Goal: Task Accomplishment & Management: Use online tool/utility

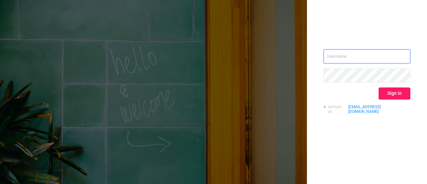
type input "[EMAIL_ADDRESS][PERSON_NAME][DOMAIN_NAME]"
click at [382, 95] on button "Sign in" at bounding box center [394, 93] width 32 height 12
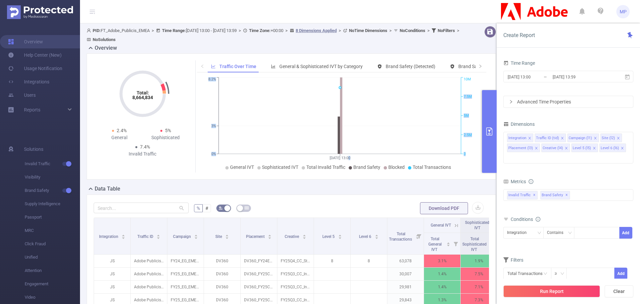
drag, startPoint x: 388, startPoint y: 82, endPoint x: 359, endPoint y: 178, distance: 100.1
click at [359, 178] on div "Total: 8,664,834 Total: 8,664,834 2.4% General 5% Sophisticated 7.4% Invalid Tr…" at bounding box center [291, 116] width 409 height 126
click at [179, 183] on icon at bounding box center [182, 208] width 6 height 6
click at [154, 183] on input "text" at bounding box center [141, 207] width 95 height 11
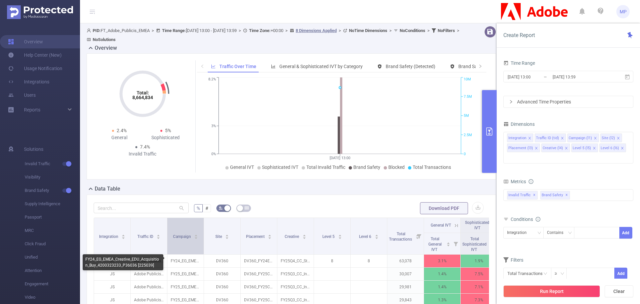
click at [198, 183] on div "Campaign" at bounding box center [185, 235] width 25 height 7
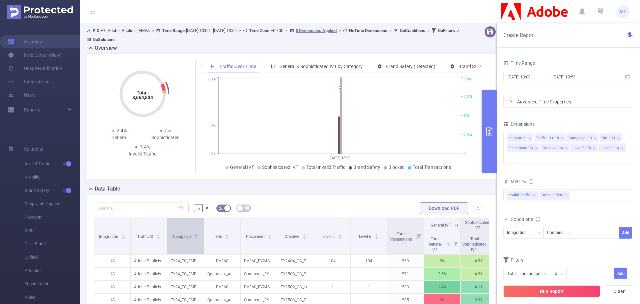
click at [198, 183] on div "Campaign" at bounding box center [185, 235] width 25 height 7
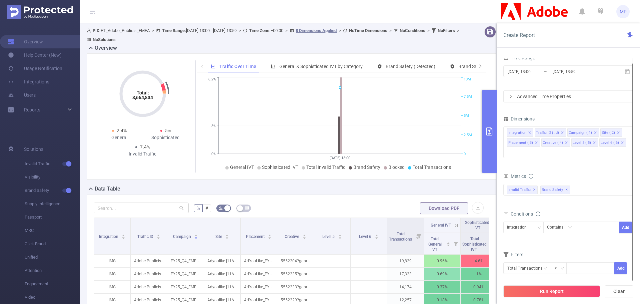
drag, startPoint x: 546, startPoint y: 263, endPoint x: 636, endPoint y: 279, distance: 90.8
click at [426, 183] on div "Create Report Time Range [DATE] 13:00 _ [DATE] 13:59 Advanced Time Properties D…" at bounding box center [568, 163] width 143 height 280
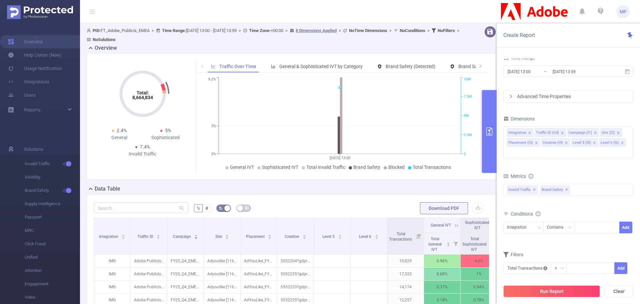
click at [426, 183] on icon "icon: close-circle" at bounding box center [545, 268] width 4 height 4
click at [426, 183] on icon "icon: down" at bounding box center [545, 268] width 4 height 4
click at [426, 183] on icon "icon: right" at bounding box center [543, 207] width 3 height 3
click at [426, 183] on li "General IVT" at bounding box center [574, 197] width 48 height 11
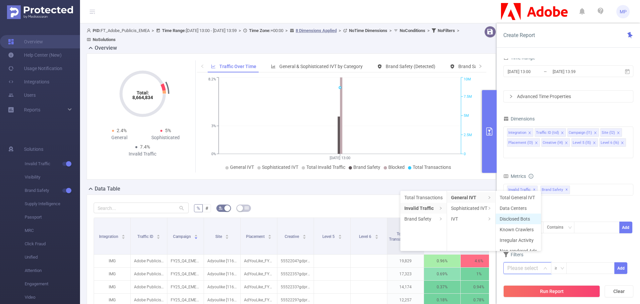
scroll to position [7, 0]
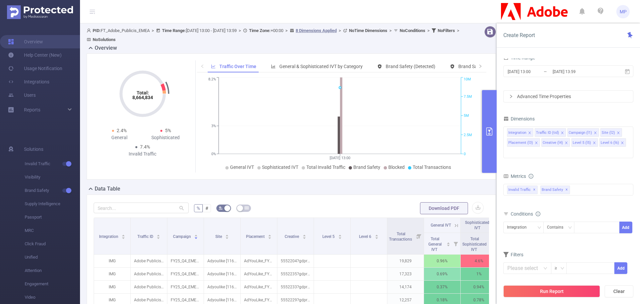
click at [426, 183] on form "Dimensions Integration Traffic ID (tid) Campaign (l1) Site (l2) Placement (l3) …" at bounding box center [568, 198] width 130 height 168
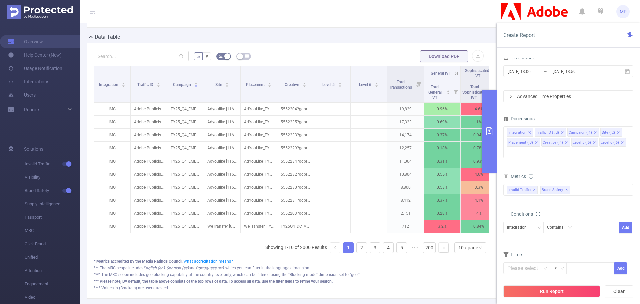
scroll to position [152, 0]
click at [426, 183] on icon "icon: down" at bounding box center [480, 247] width 4 height 4
click at [426, 183] on li "50 / page" at bounding box center [465, 240] width 32 height 11
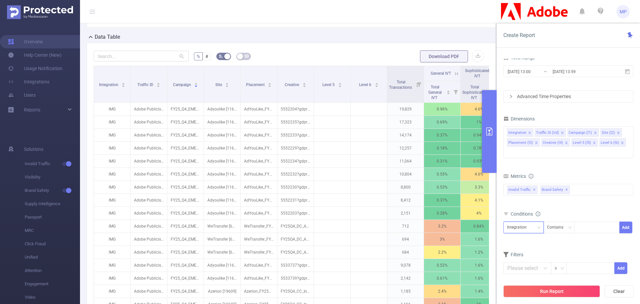
click at [426, 183] on div "Integration" at bounding box center [523, 227] width 33 height 11
click at [426, 166] on li "Site (l2)" at bounding box center [523, 165] width 40 height 11
click at [426, 183] on div "Contains" at bounding box center [557, 227] width 21 height 11
click at [426, 183] on li "Is" at bounding box center [565, 241] width 44 height 11
click at [426, 183] on div at bounding box center [597, 227] width 38 height 11
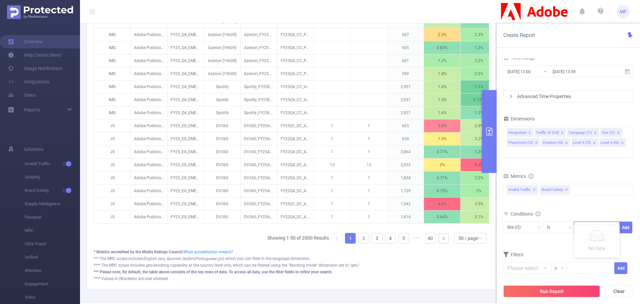
scroll to position [681, 0]
type input "DV360"
click at [426, 183] on button "Add" at bounding box center [625, 227] width 13 height 12
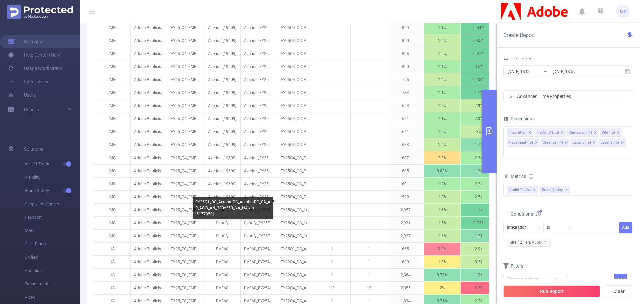
scroll to position [557, 0]
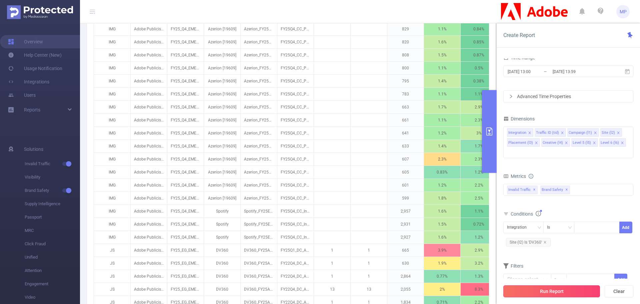
click at [426, 183] on button "Run Report" at bounding box center [551, 291] width 97 height 12
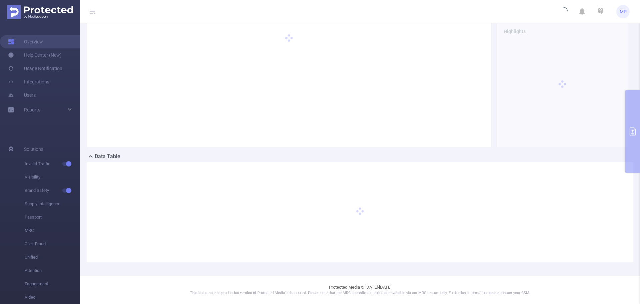
scroll to position [0, 0]
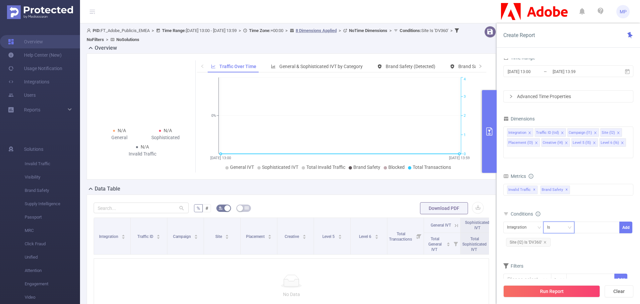
click at [426, 183] on icon "icon: down" at bounding box center [570, 227] width 4 height 4
click at [426, 183] on li "Contains" at bounding box center [565, 231] width 44 height 11
click at [426, 183] on span "Site (l2) Is 'DV360'" at bounding box center [528, 242] width 45 height 9
click at [426, 183] on icon "icon: close" at bounding box center [544, 241] width 3 height 3
click at [426, 183] on input at bounding box center [579, 227] width 3 height 9
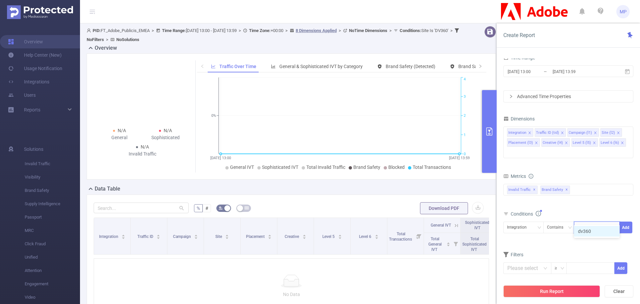
type input "dv360"
click at [426, 183] on button "Add" at bounding box center [625, 227] width 13 height 12
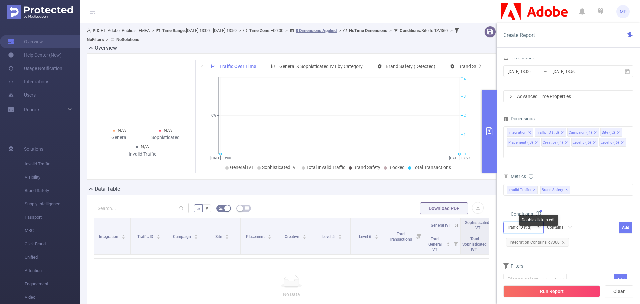
click at [426, 183] on div "Traffic ID (tid)" at bounding box center [521, 227] width 29 height 11
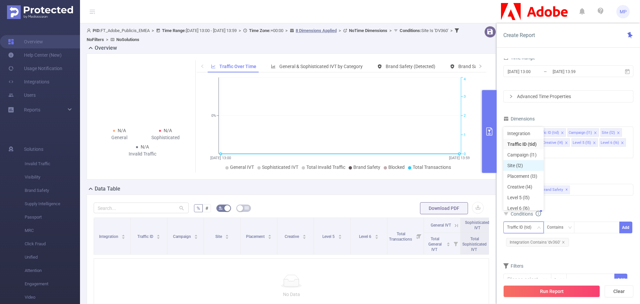
click at [426, 163] on li "Site (l2)" at bounding box center [523, 165] width 40 height 11
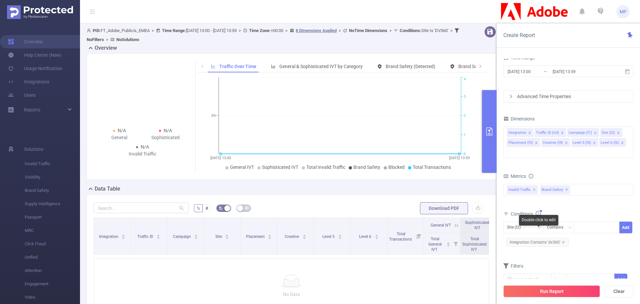
click at [426, 183] on span "Integration Contains 'dv360'" at bounding box center [537, 242] width 63 height 9
click at [426, 183] on icon "icon: close" at bounding box center [563, 241] width 3 height 3
click at [426, 183] on div at bounding box center [597, 227] width 38 height 11
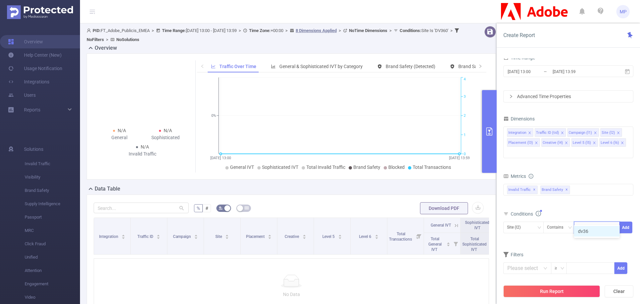
type input "dv360"
click at [426, 183] on li "dv360" at bounding box center [597, 231] width 46 height 11
click at [426, 183] on button "Add" at bounding box center [625, 227] width 13 height 12
click at [426, 183] on button "Run Report" at bounding box center [551, 291] width 97 height 12
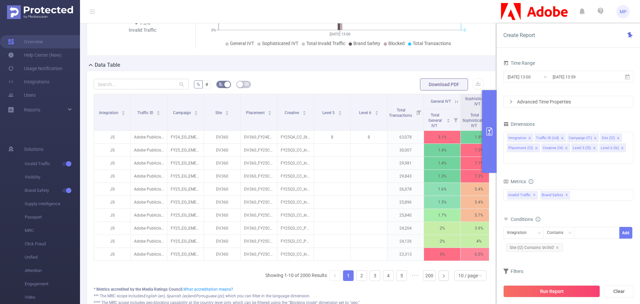
click at [426, 101] on icon "icon: right" at bounding box center [511, 102] width 4 height 4
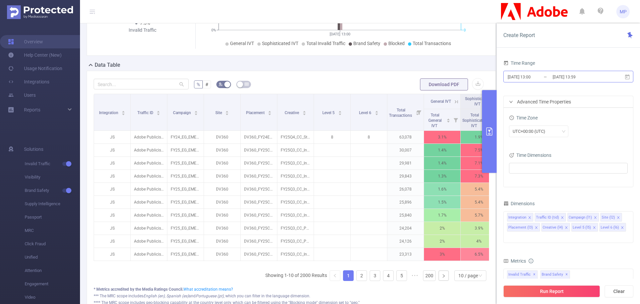
click at [426, 76] on input "[DATE] 13:00" at bounding box center [534, 76] width 54 height 9
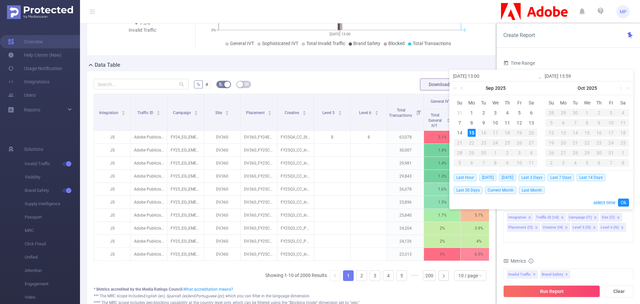
click at [426, 90] on link at bounding box center [462, 87] width 6 height 13
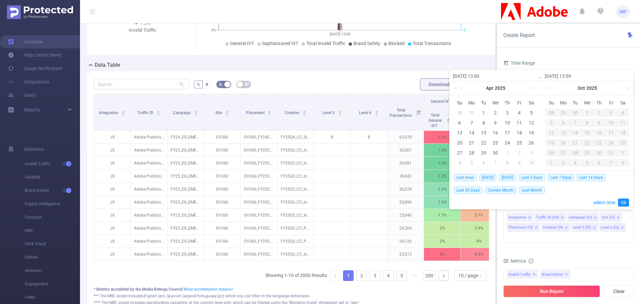
click at [426, 89] on link at bounding box center [462, 87] width 6 height 13
click at [426, 89] on link at bounding box center [529, 87] width 6 height 13
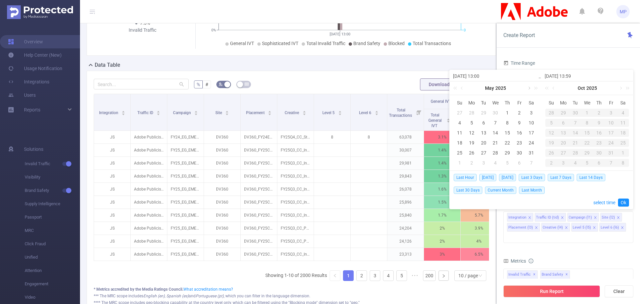
click at [426, 89] on link at bounding box center [529, 87] width 6 height 13
click at [426, 154] on div "31" at bounding box center [507, 153] width 8 height 8
click at [426, 89] on link at bounding box center [620, 87] width 6 height 13
click at [426, 90] on link at bounding box center [554, 87] width 6 height 13
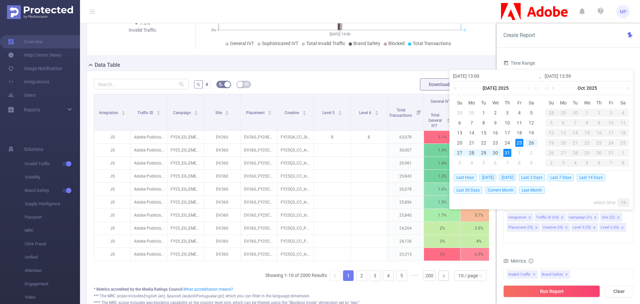
click at [426, 90] on link at bounding box center [554, 87] width 6 height 13
click at [426, 90] on div "[DATE]" at bounding box center [587, 87] width 92 height 13
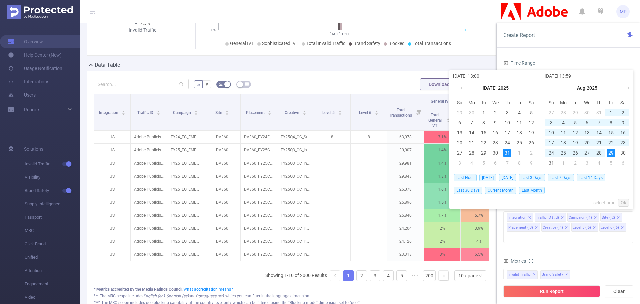
click at [426, 155] on div "29" at bounding box center [611, 153] width 8 height 8
type input "[DATE] 13:00"
type input "[DATE] 13:59"
type input "[DATE] 13:00"
type input "[DATE] 13:59"
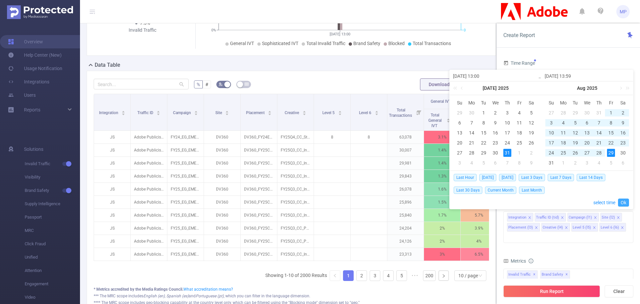
click at [426, 183] on link "Ok" at bounding box center [623, 202] width 11 height 8
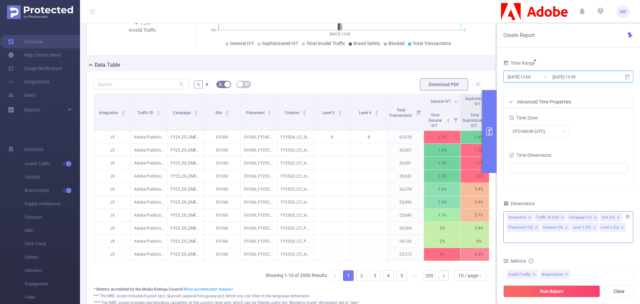
click at [426, 183] on div "Campaign (l1)" at bounding box center [580, 217] width 23 height 9
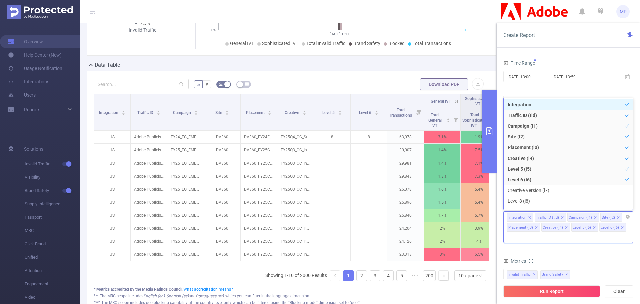
click at [426, 183] on div "Campaign (l1)" at bounding box center [580, 217] width 23 height 9
click at [426, 183] on div "Metrics" at bounding box center [568, 261] width 130 height 11
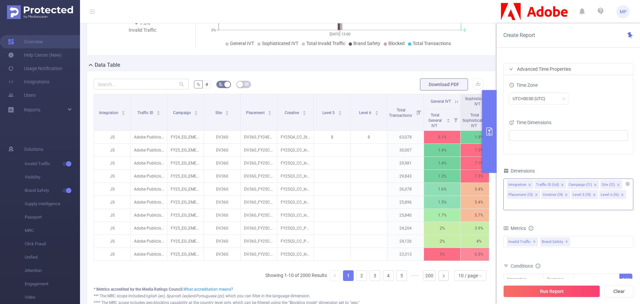
click at [426, 183] on icon "icon: close" at bounding box center [566, 194] width 3 height 3
click at [426, 183] on icon "icon: close" at bounding box center [564, 194] width 3 height 3
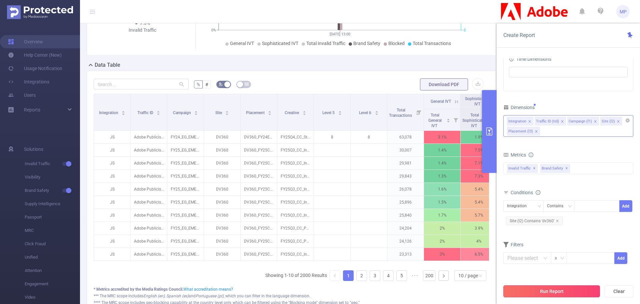
click at [426, 183] on button "Run Report" at bounding box center [551, 291] width 97 height 12
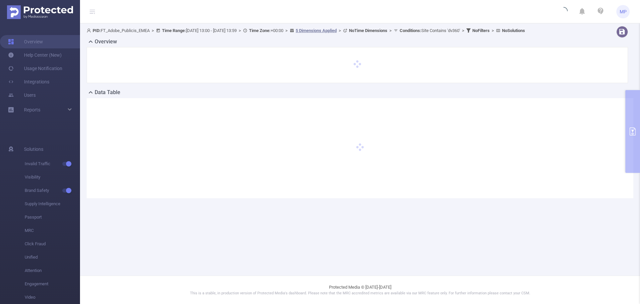
click at [426, 30] on b "No Filters" at bounding box center [480, 30] width 17 height 5
click at [178, 32] on b "Time Range:" at bounding box center [174, 30] width 24 height 5
click at [99, 32] on b "PID:" at bounding box center [97, 30] width 8 height 5
click at [94, 12] on icon at bounding box center [92, 11] width 5 height 5
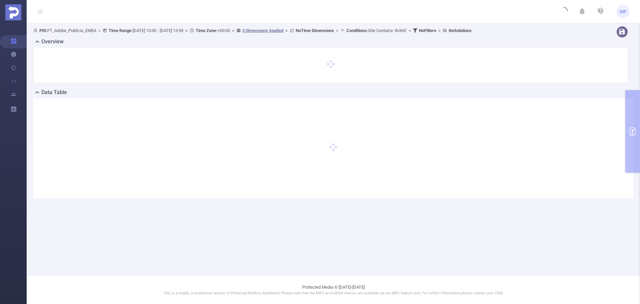
click at [426, 121] on div at bounding box center [333, 148] width 600 height 100
click at [426, 133] on div at bounding box center [333, 148] width 600 height 100
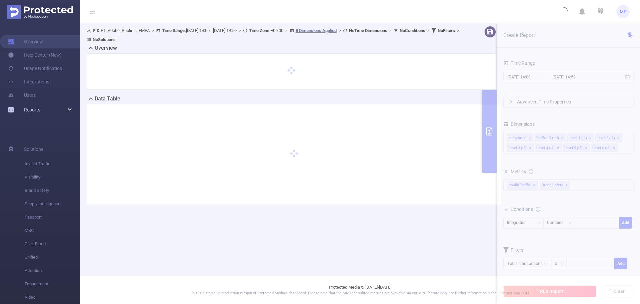
click at [63, 109] on div "Reports" at bounding box center [40, 109] width 80 height 13
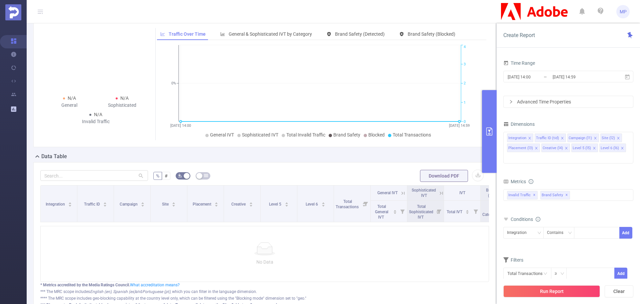
scroll to position [25, 0]
click at [565, 191] on span "✕" at bounding box center [566, 195] width 3 height 8
click at [566, 148] on icon "icon: close" at bounding box center [566, 147] width 3 height 3
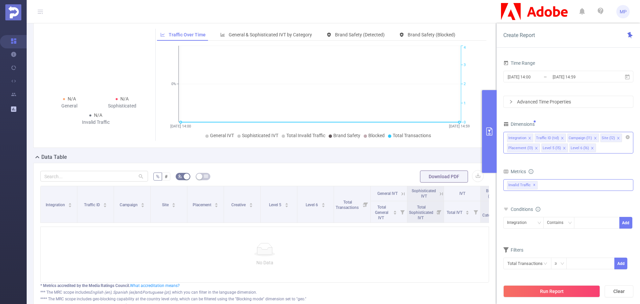
click at [564, 148] on icon "icon: close" at bounding box center [564, 147] width 3 height 3
click at [554, 99] on div "Advanced Time Properties" at bounding box center [568, 101] width 129 height 11
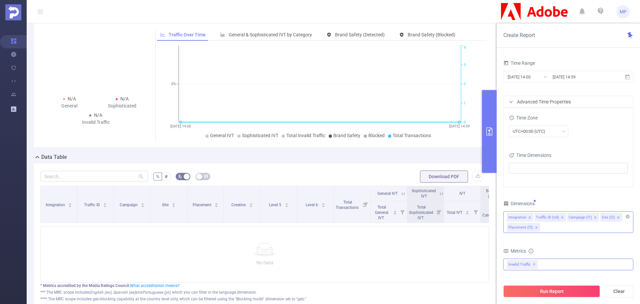
click at [554, 99] on div "Advanced Time Properties" at bounding box center [568, 101] width 129 height 11
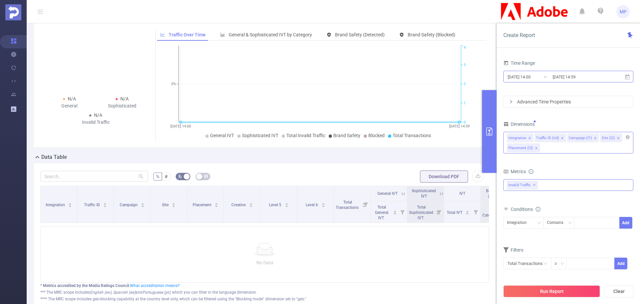
click at [523, 78] on input "2025-09-15 14:00" at bounding box center [534, 76] width 54 height 9
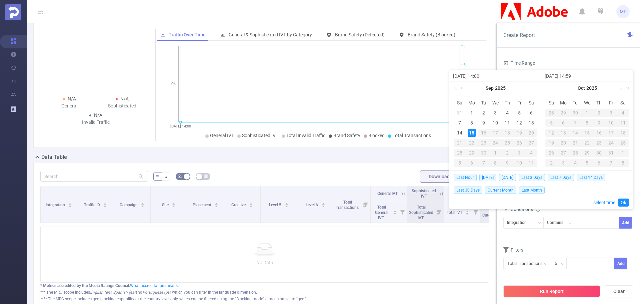
click at [466, 89] on div "[DATE]" at bounding box center [496, 87] width 92 height 13
click at [465, 89] on link at bounding box center [462, 87] width 6 height 13
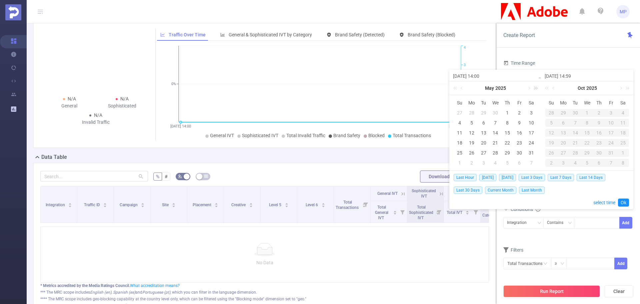
click at [531, 88] on link at bounding box center [534, 87] width 9 height 13
click at [529, 89] on link at bounding box center [529, 87] width 6 height 13
click at [456, 88] on link at bounding box center [456, 87] width 9 height 13
click at [472, 153] on div "30" at bounding box center [472, 153] width 8 height 8
click at [463, 86] on link at bounding box center [462, 87] width 6 height 13
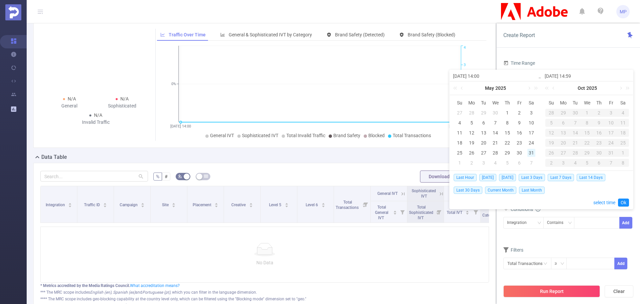
click at [529, 154] on div "31" at bounding box center [531, 153] width 8 height 8
type input "2025-05-31 14:00"
type input "2025-06-30 14:59"
type input "2025-05-31 14:00"
type input "2025-06-30 14:59"
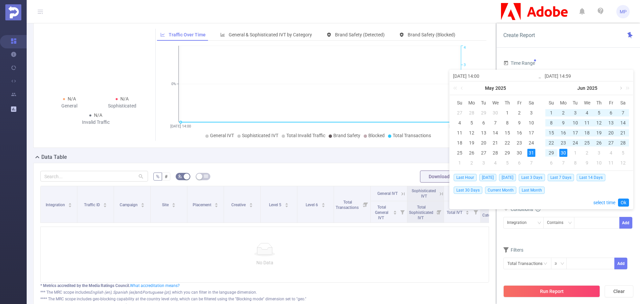
click at [620, 87] on link at bounding box center [620, 87] width 6 height 13
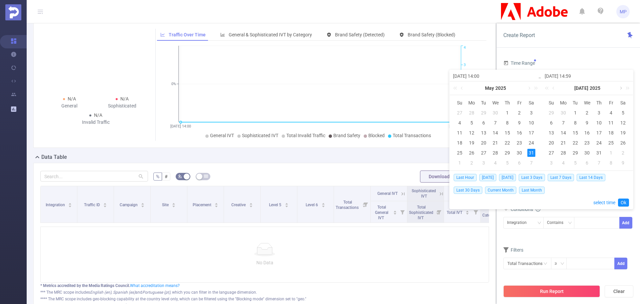
click at [620, 87] on link at bounding box center [620, 87] width 6 height 13
click at [612, 153] on div "29" at bounding box center [611, 153] width 8 height 8
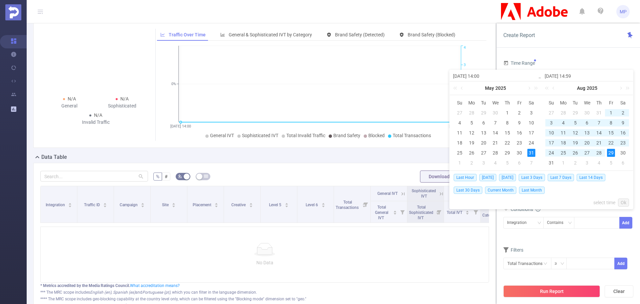
click at [532, 154] on div "31" at bounding box center [531, 153] width 8 height 8
type input "2025-08-29 14:59"
click at [609, 200] on link "select time" at bounding box center [604, 202] width 22 height 13
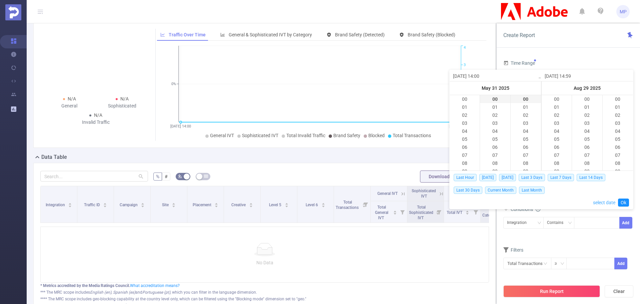
scroll to position [472, 0]
click at [625, 202] on link "Ok" at bounding box center [623, 202] width 11 height 8
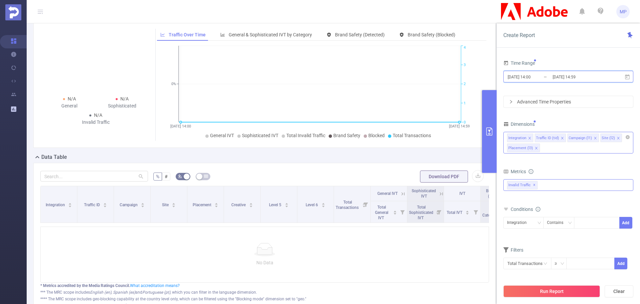
click at [624, 78] on span "2025-05-31 14:00 _ 2025-08-29 14:59" at bounding box center [568, 77] width 130 height 12
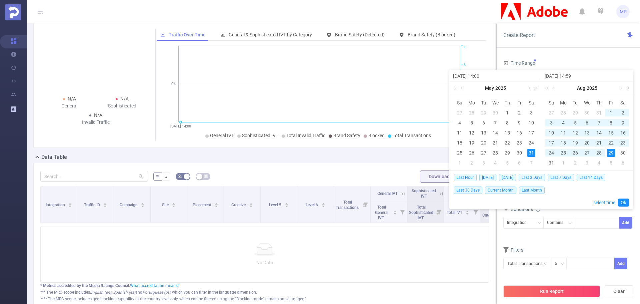
click at [579, 79] on input "2025-08-29 14:59" at bounding box center [587, 76] width 85 height 8
click at [582, 61] on div "Time Range" at bounding box center [568, 63] width 130 height 11
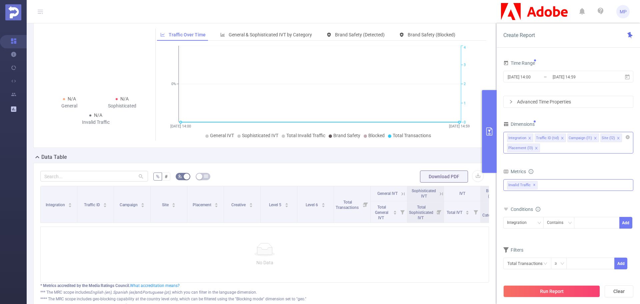
click at [542, 103] on div "Advanced Time Properties" at bounding box center [568, 101] width 129 height 11
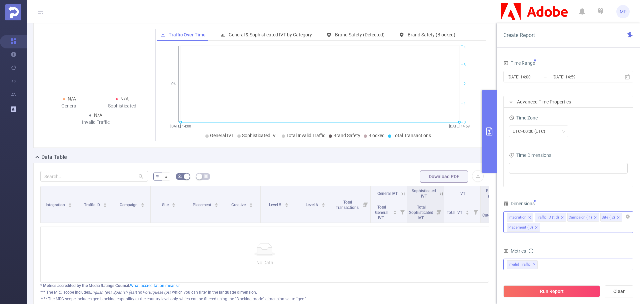
click at [542, 103] on div "Advanced Time Properties" at bounding box center [568, 101] width 129 height 11
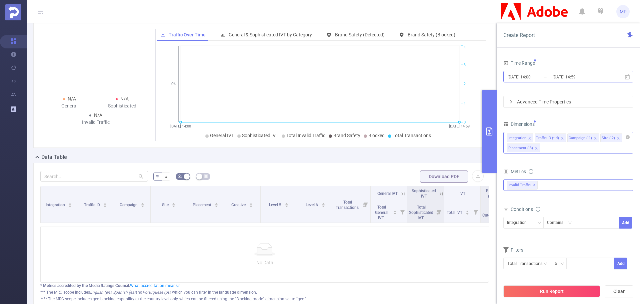
click at [539, 79] on input "2025-05-31 14:00" at bounding box center [534, 76] width 54 height 9
click at [527, 222] on div "Integration" at bounding box center [519, 222] width 24 height 11
click at [578, 238] on form "Dimensions Integration Traffic ID (tid) Campaign (l1) Site (l2) Placement (l3) …" at bounding box center [568, 198] width 130 height 158
click at [552, 289] on button "Run Report" at bounding box center [551, 291] width 97 height 12
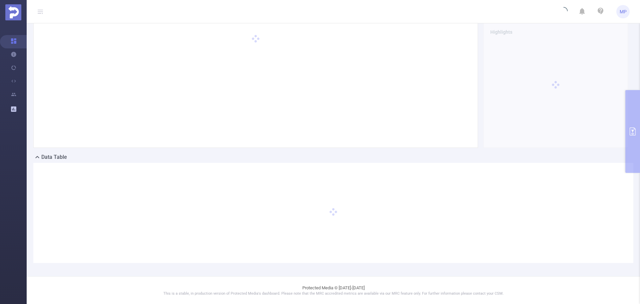
scroll to position [0, 0]
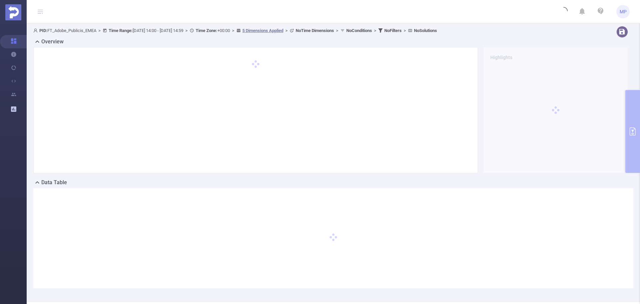
click at [62, 25] on div "PID: FT_Adobe_Publicis_EMEA > Time Range: 2025-05-31 14:00 - 2025-08-29 14:59 >…" at bounding box center [333, 162] width 613 height 278
click at [65, 34] on div "PID: FT_Adobe_Publicis_EMEA > Time Range: 2025-05-31 14:00 - 2025-08-29 14:59 >…" at bounding box center [305, 30] width 545 height 9
click at [50, 42] on h2 "Overview" at bounding box center [52, 42] width 22 height 8
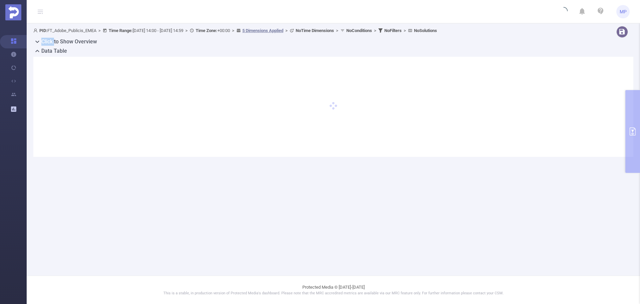
click at [50, 42] on h2 "Click to Show Overview" at bounding box center [69, 42] width 56 height 8
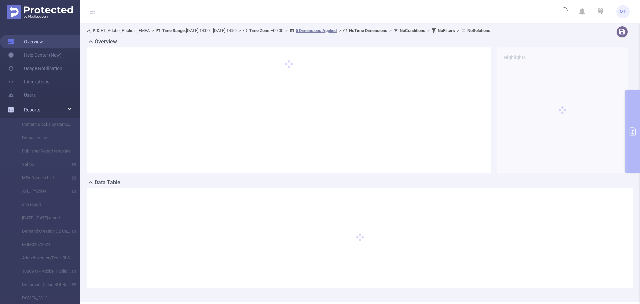
click at [19, 36] on link "Overview" at bounding box center [25, 41] width 35 height 13
click at [15, 42] on link "Overview" at bounding box center [25, 41] width 35 height 13
click at [73, 108] on div "Reports" at bounding box center [40, 109] width 80 height 13
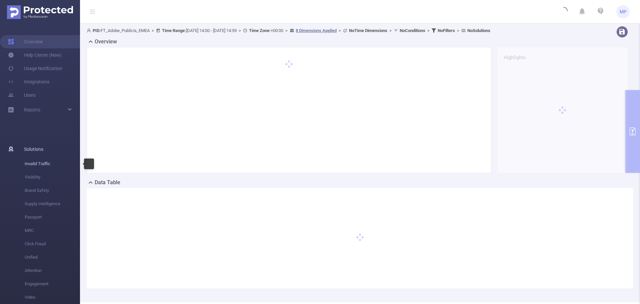
click at [44, 163] on span "Invalid Traffic" at bounding box center [52, 163] width 55 height 13
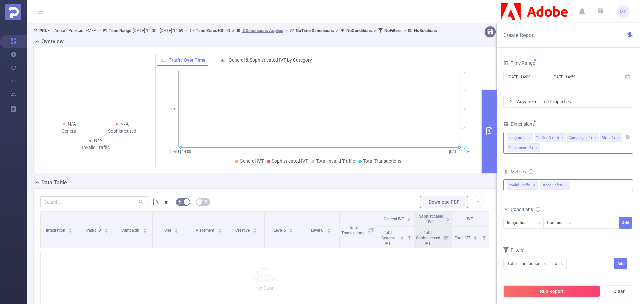
click at [267, 208] on form "% # Download PDF" at bounding box center [264, 201] width 449 height 13
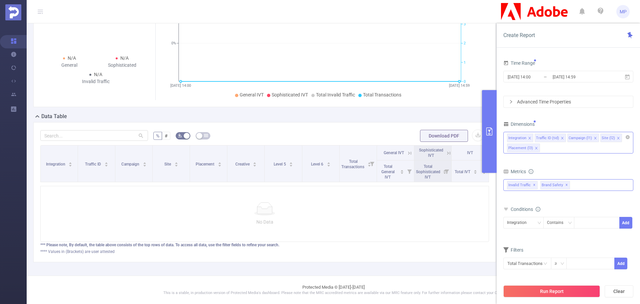
scroll to position [0, 1]
click at [521, 77] on input "2025-05-31 14:00" at bounding box center [534, 76] width 54 height 9
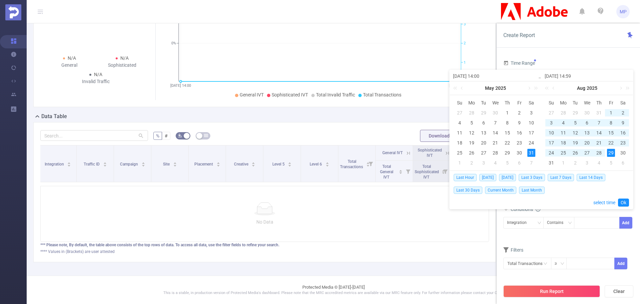
click at [585, 50] on div "Create Report Time Range 2025-05-31 14:00 _ 2025-08-29 14:59 Advanced Time Prop…" at bounding box center [568, 163] width 143 height 280
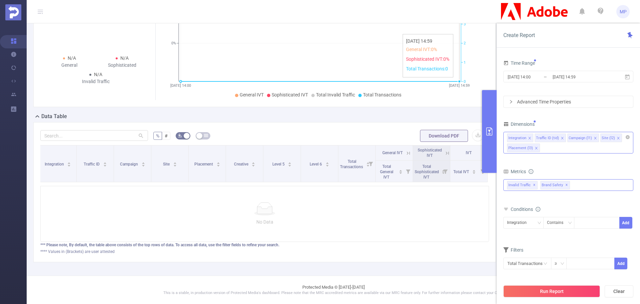
scroll to position [0, 0]
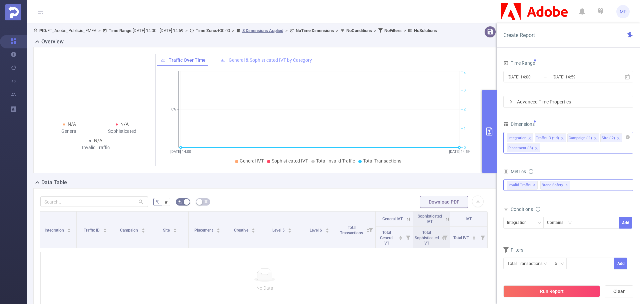
click at [264, 63] on span "General & Sophisticated IVT by Category" at bounding box center [270, 59] width 83 height 5
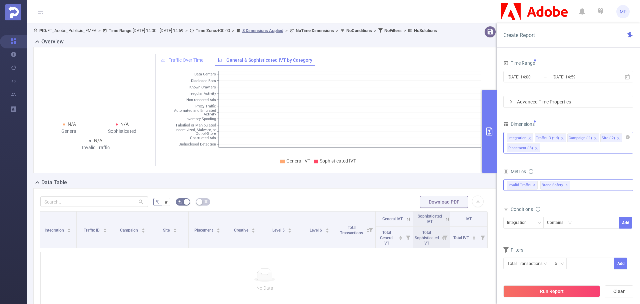
click at [187, 66] on div "Traffic Over Time" at bounding box center [182, 60] width 50 height 12
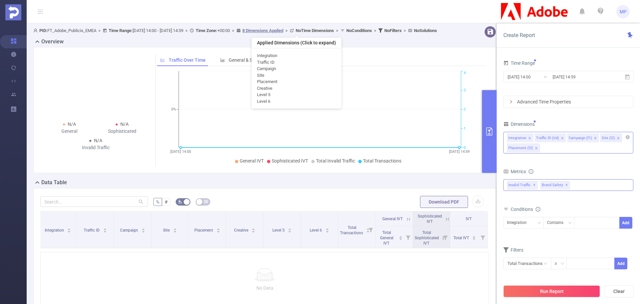
click at [283, 33] on u "8 Dimensions Applied" at bounding box center [262, 30] width 41 height 5
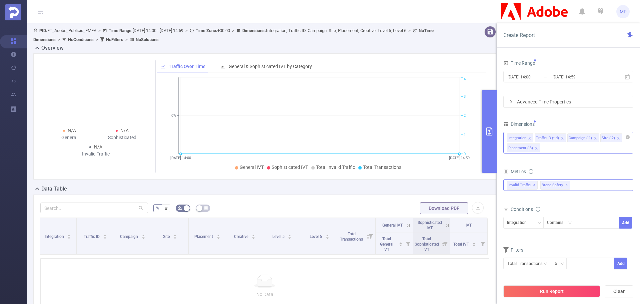
click at [535, 146] on icon "icon: close" at bounding box center [536, 147] width 3 height 3
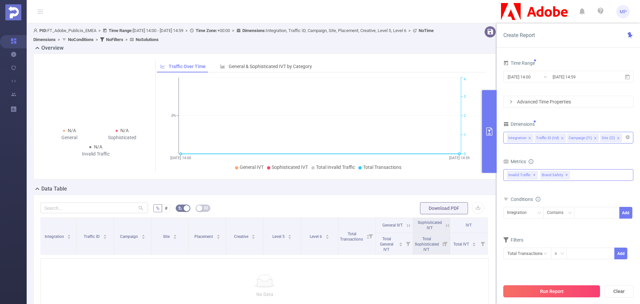
click at [567, 291] on button "Run Report" at bounding box center [551, 291] width 97 height 12
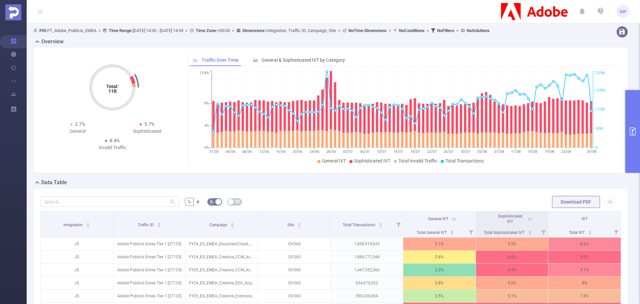
click at [322, 182] on div "Data Table" at bounding box center [333, 182] width 600 height 9
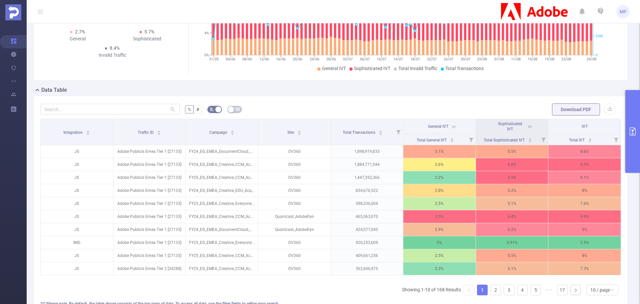
scroll to position [93, 0]
click at [231, 109] on button "button" at bounding box center [234, 108] width 15 height 7
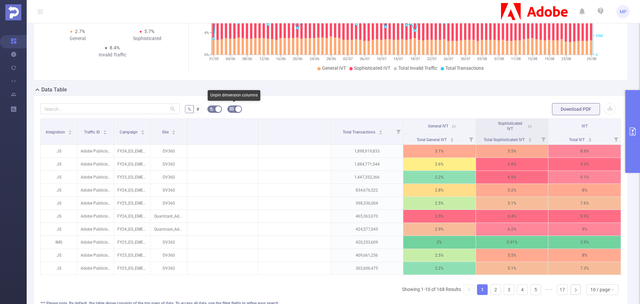
click at [235, 107] on button "button" at bounding box center [234, 108] width 15 height 7
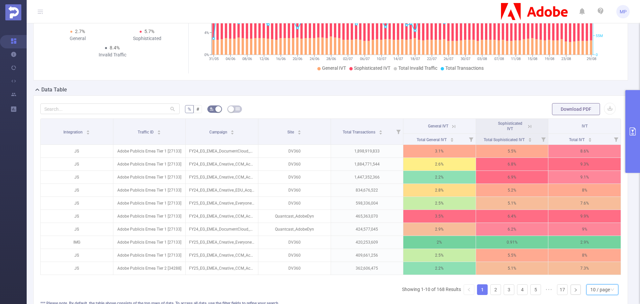
click at [590, 294] on div "10 / page" at bounding box center [600, 289] width 20 height 10
click at [595, 286] on li "50 / page" at bounding box center [597, 282] width 32 height 11
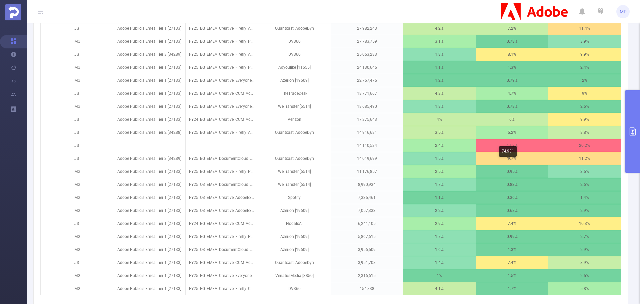
scroll to position [676, 0]
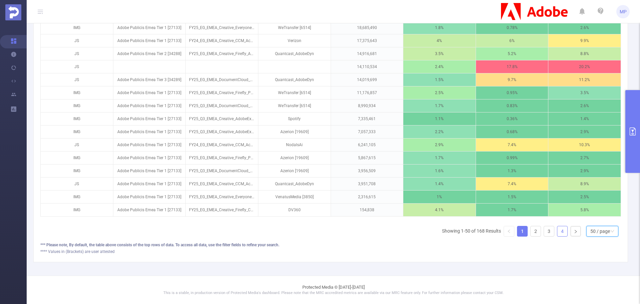
click at [561, 234] on link "4" at bounding box center [562, 231] width 10 height 10
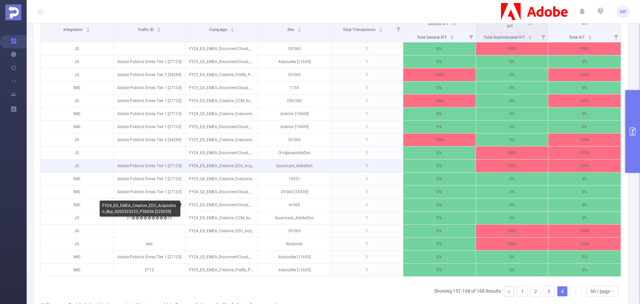
scroll to position [200, 0]
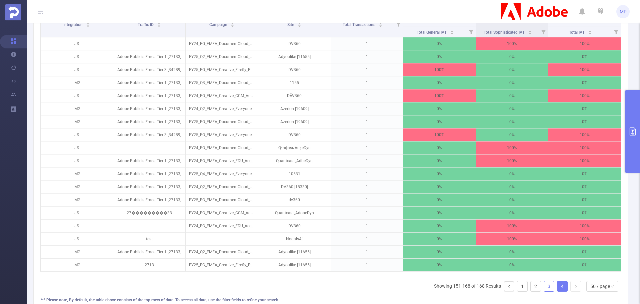
click at [544, 291] on link "3" at bounding box center [549, 286] width 10 height 10
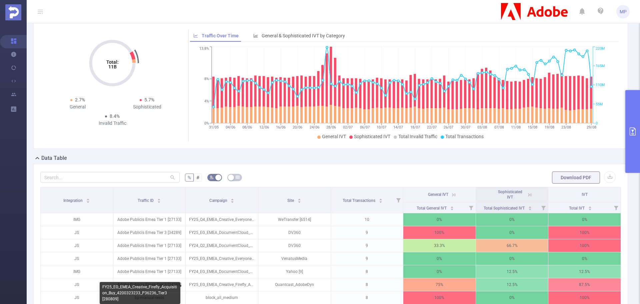
scroll to position [0, 0]
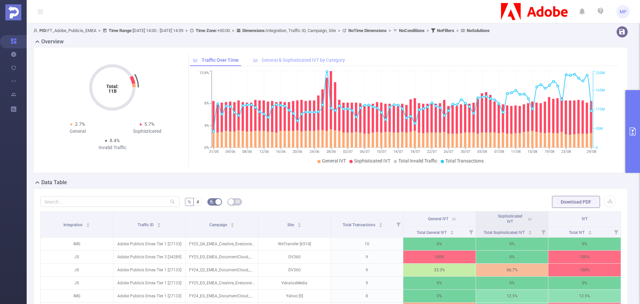
click at [304, 60] on span "General & Sophisticated IVT by Category" at bounding box center [303, 59] width 83 height 5
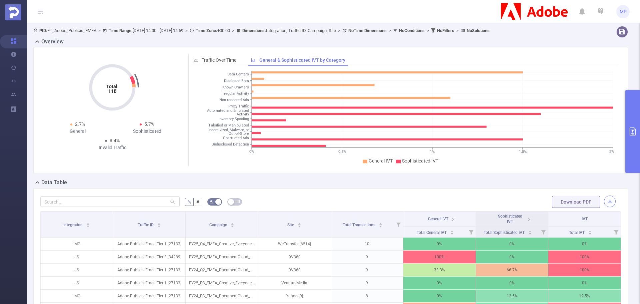
click at [607, 202] on button "button" at bounding box center [610, 201] width 12 height 12
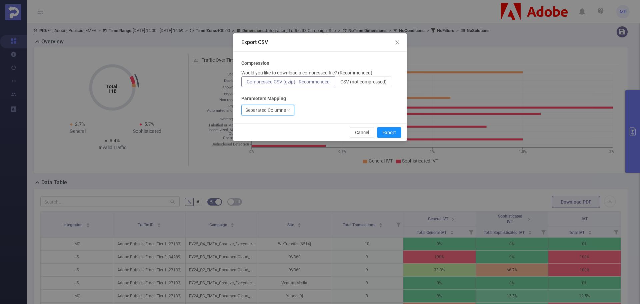
click at [270, 110] on div "Separated Columns" at bounding box center [265, 110] width 41 height 10
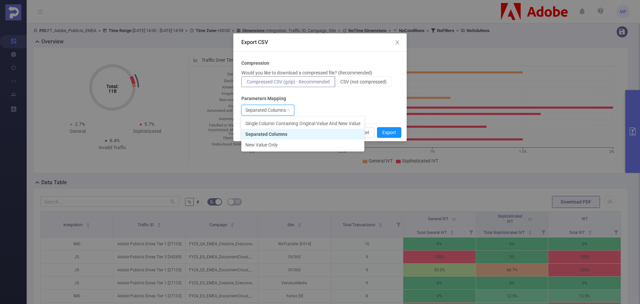
click at [270, 110] on div "Separated Columns" at bounding box center [265, 110] width 41 height 10
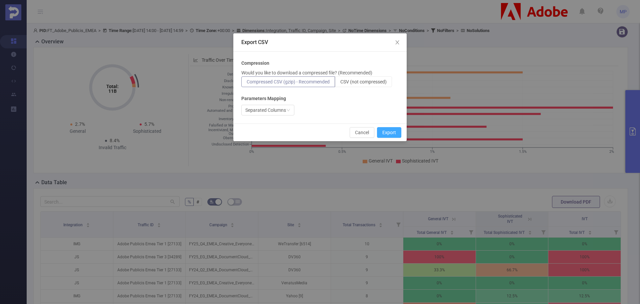
click at [386, 136] on button "Export" at bounding box center [389, 132] width 24 height 11
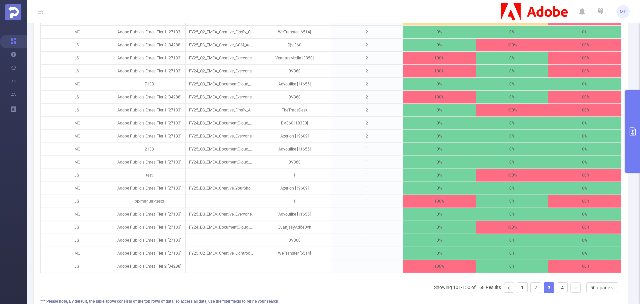
scroll to position [676, 0]
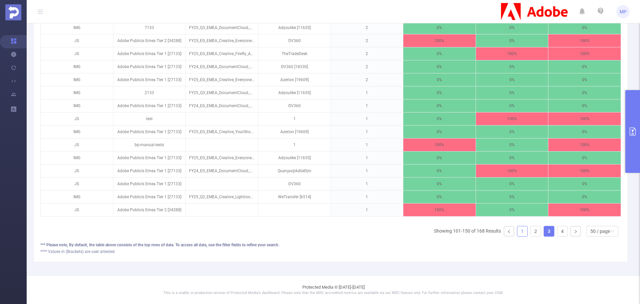
click at [517, 232] on link "1" at bounding box center [522, 231] width 10 height 10
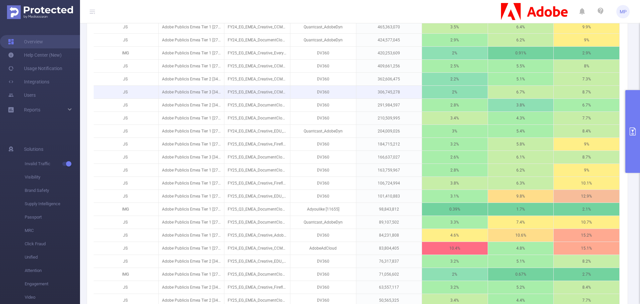
scroll to position [276, 0]
